Goal: Navigation & Orientation: Find specific page/section

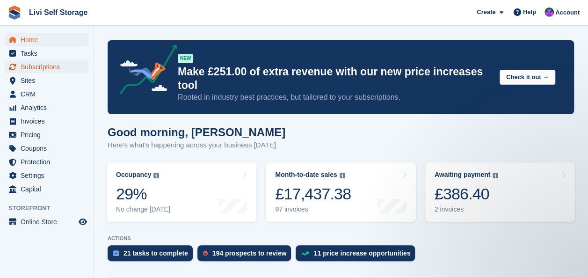
click at [33, 70] on span "Subscriptions" at bounding box center [49, 66] width 56 height 13
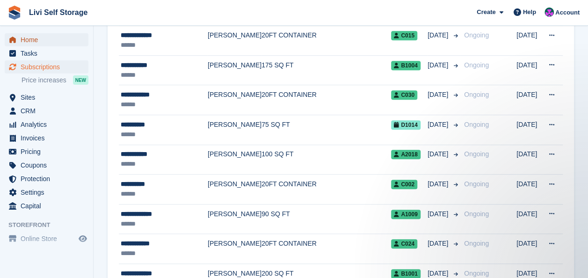
click at [32, 38] on span "Home" at bounding box center [49, 39] width 56 height 13
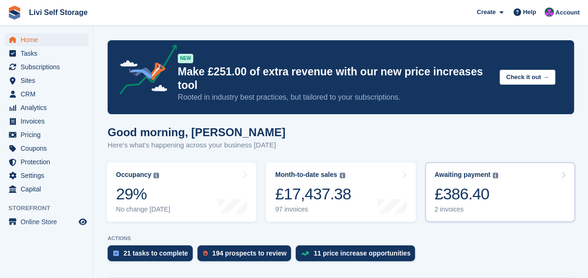
click at [475, 184] on div "£386.40" at bounding box center [467, 193] width 64 height 19
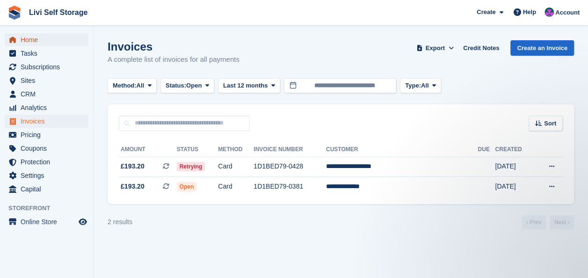
click at [31, 41] on span "Home" at bounding box center [49, 39] width 56 height 13
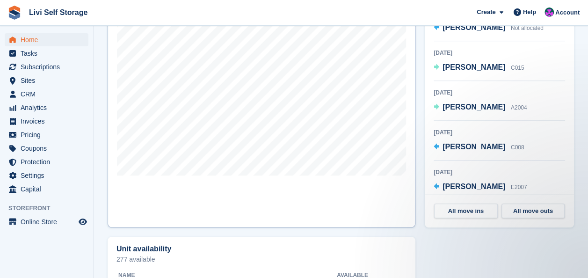
scroll to position [281, 0]
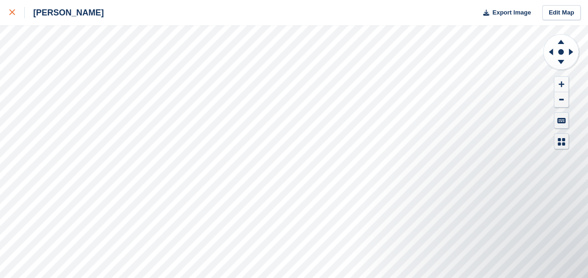
click at [12, 12] on icon at bounding box center [12, 12] width 6 height 6
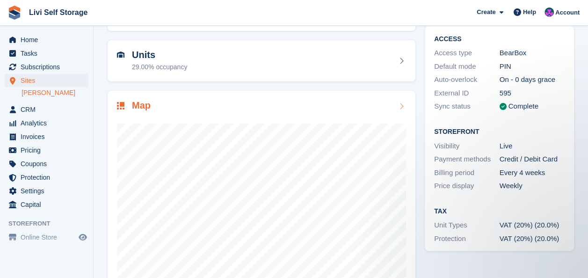
scroll to position [94, 0]
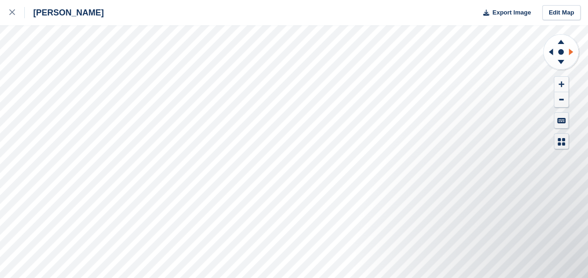
click at [574, 52] on icon at bounding box center [573, 52] width 12 height 24
click at [557, 82] on button at bounding box center [561, 84] width 14 height 15
click at [559, 42] on icon at bounding box center [561, 42] width 7 height 4
click at [559, 80] on button at bounding box center [561, 84] width 14 height 15
click at [568, 51] on icon at bounding box center [573, 52] width 12 height 24
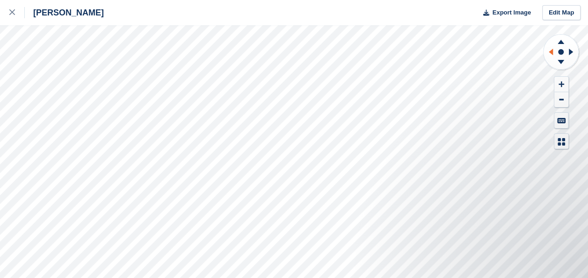
click at [552, 50] on icon at bounding box center [551, 52] width 4 height 7
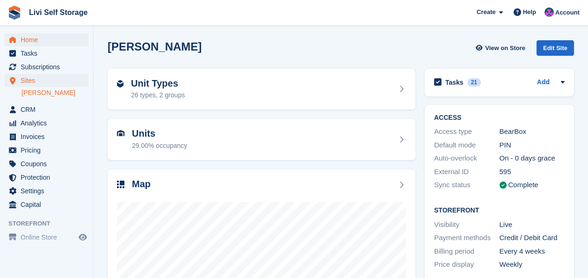
scroll to position [94, 0]
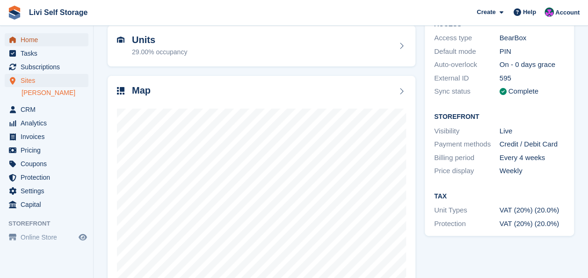
click at [25, 43] on span "Home" at bounding box center [49, 39] width 56 height 13
